Goal: Transaction & Acquisition: Subscribe to service/newsletter

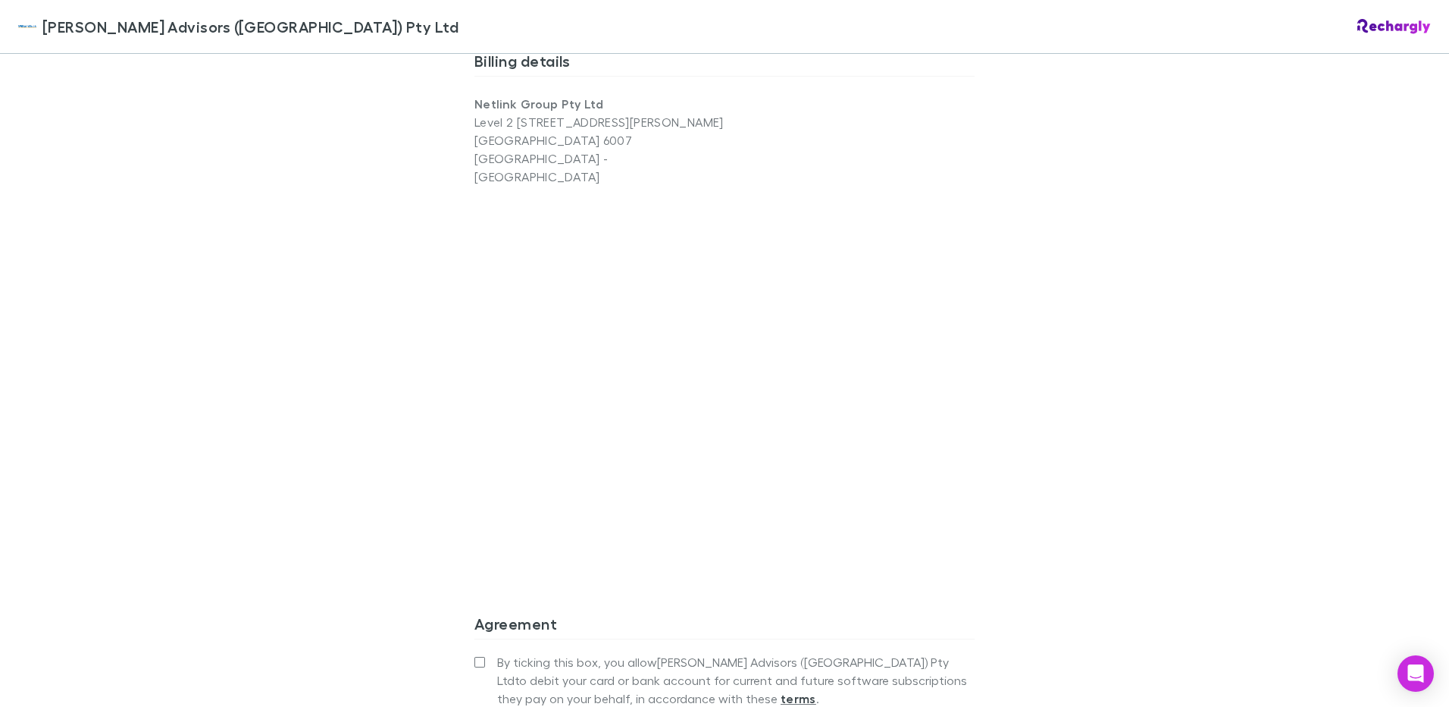
scroll to position [1268, 0]
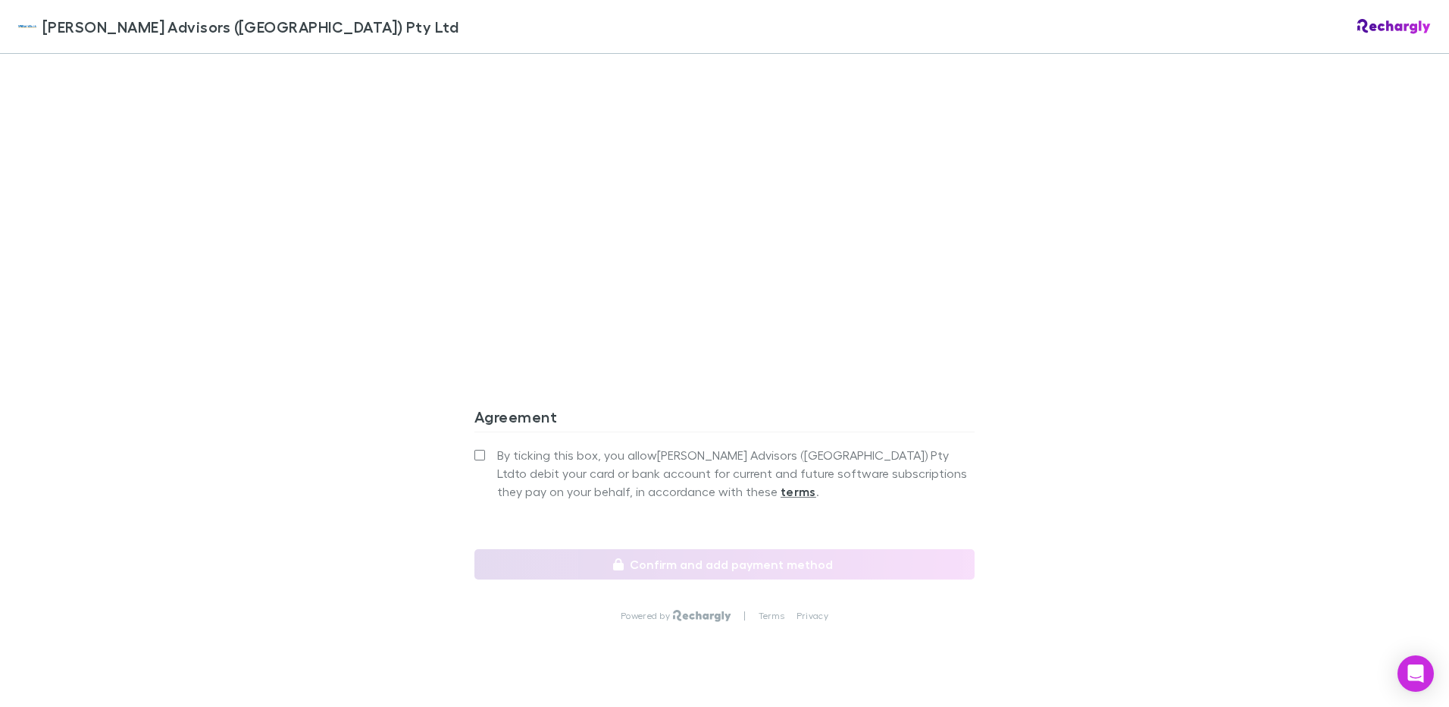
click at [484, 446] on label "By ticking this box, you allow [PERSON_NAME] Advisors (WA) Pty Ltd to debit you…" at bounding box center [725, 473] width 500 height 55
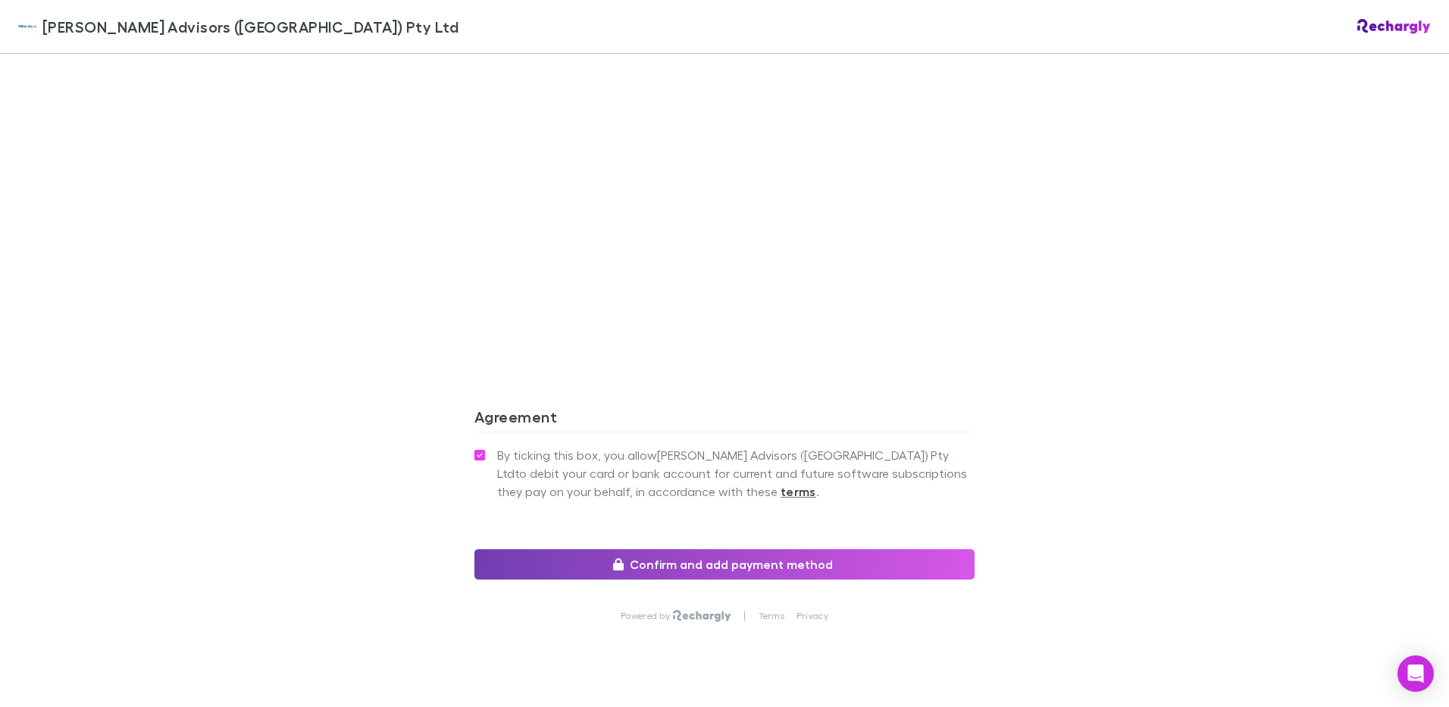
click at [622, 549] on button "Confirm and add payment method" at bounding box center [725, 564] width 500 height 30
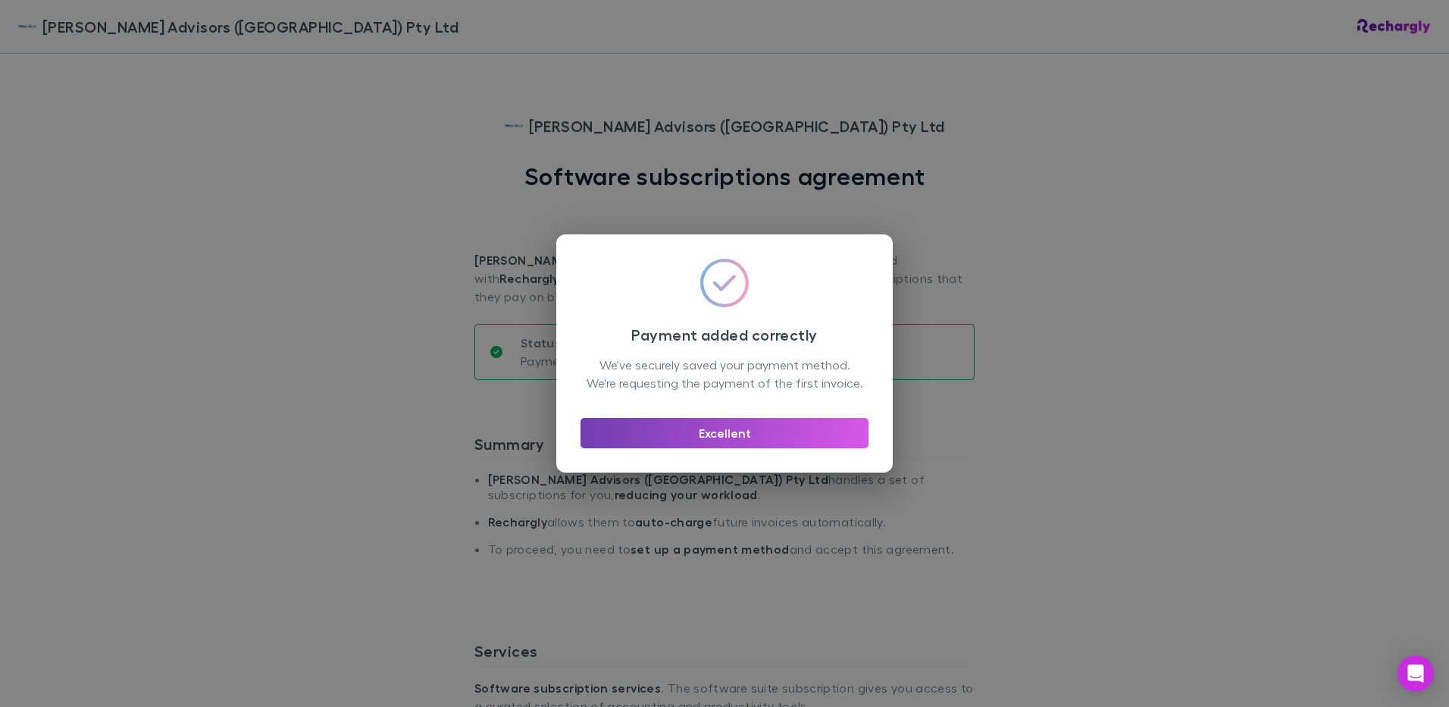
click at [717, 447] on button "Excellent" at bounding box center [725, 433] width 288 height 30
